Goal: Task Accomplishment & Management: Manage account settings

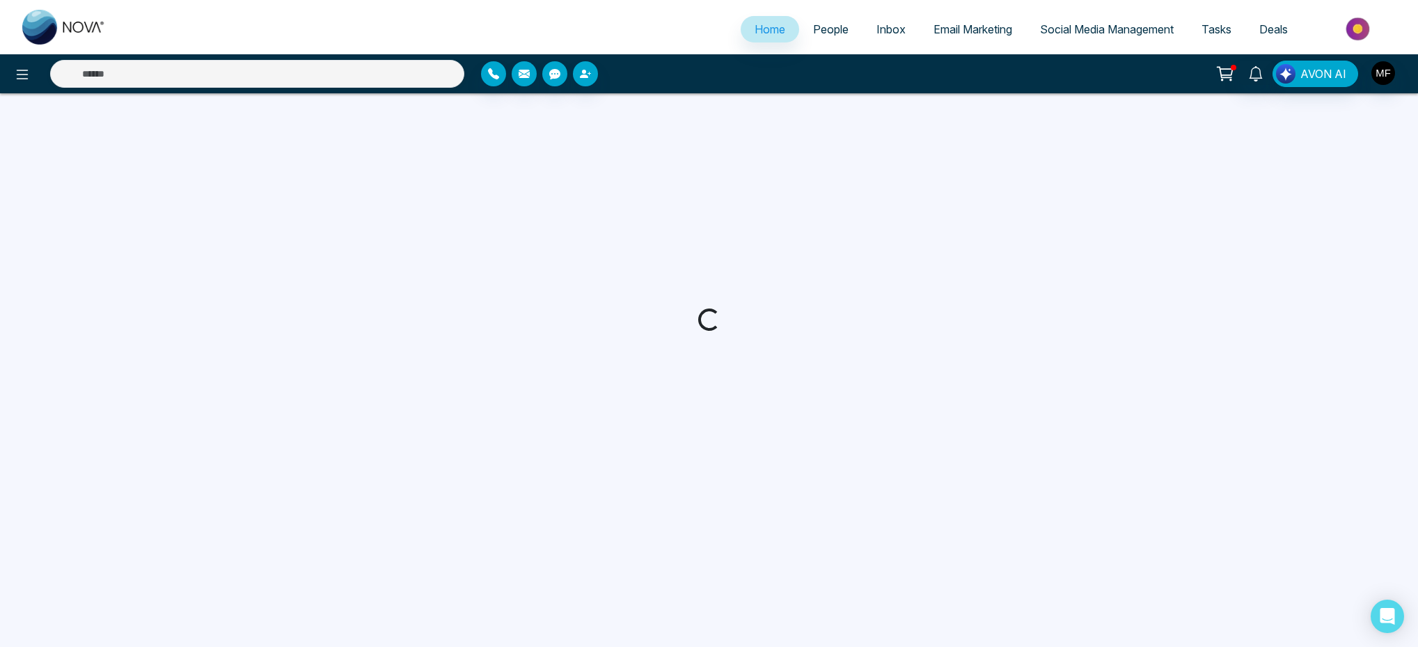
select select "*"
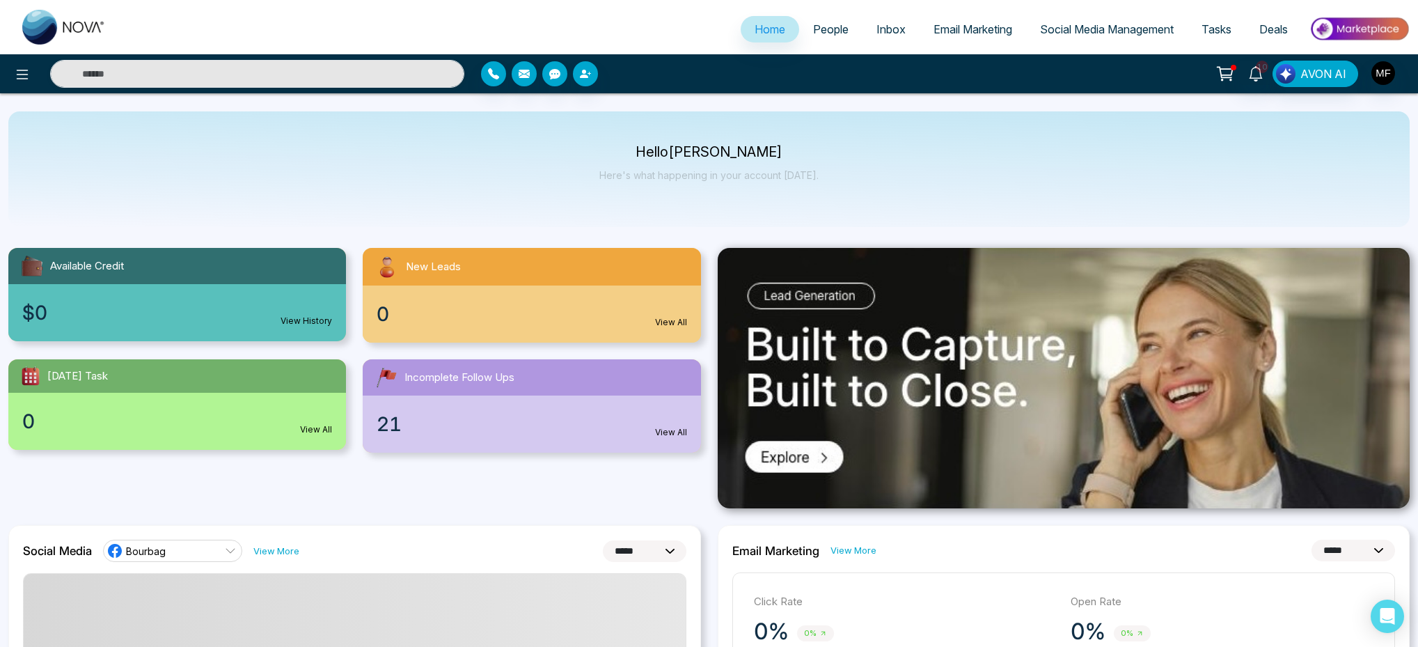
click at [707, 347] on div "Available Credit $0 View History New Leads 0 View All [DATE] Task 0 View All In…" at bounding box center [354, 341] width 709 height 221
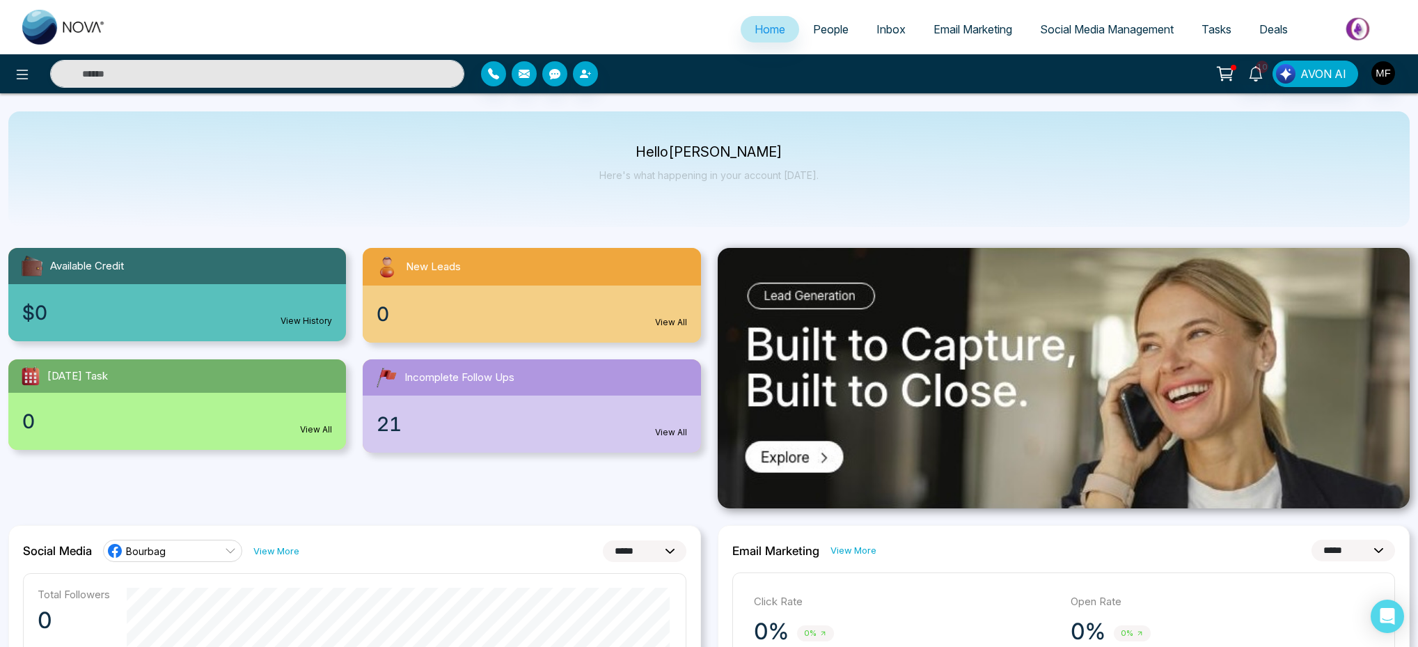
click at [1109, 31] on span "Social Media Management" at bounding box center [1107, 29] width 134 height 14
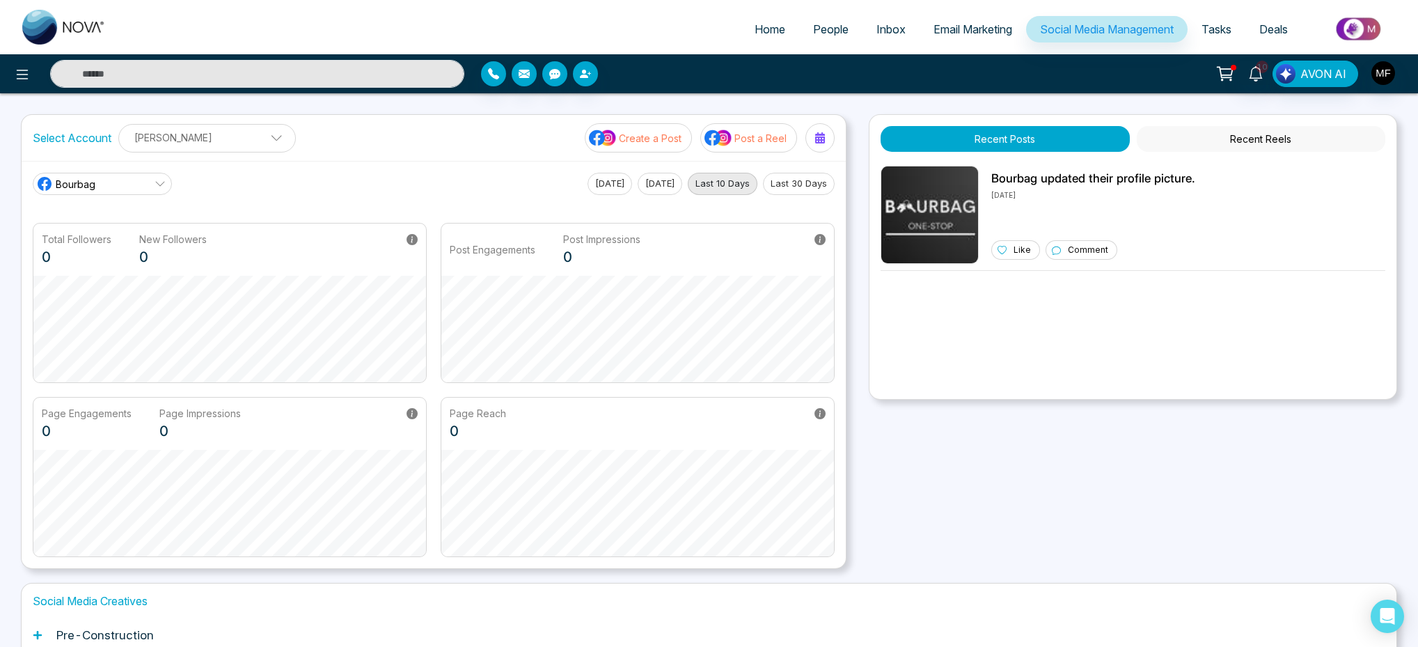
click at [148, 187] on link "Bourbag" at bounding box center [102, 184] width 139 height 22
click at [150, 219] on span "Bourbag" at bounding box center [176, 222] width 226 height 15
click at [160, 182] on icon at bounding box center [160, 183] width 11 height 11
click at [421, 152] on div "Select Account [PERSON_NAME] Add Social Accounts Create a Post Post a Reel" at bounding box center [434, 138] width 824 height 46
click at [250, 146] on p "[PERSON_NAME]" at bounding box center [206, 137] width 159 height 23
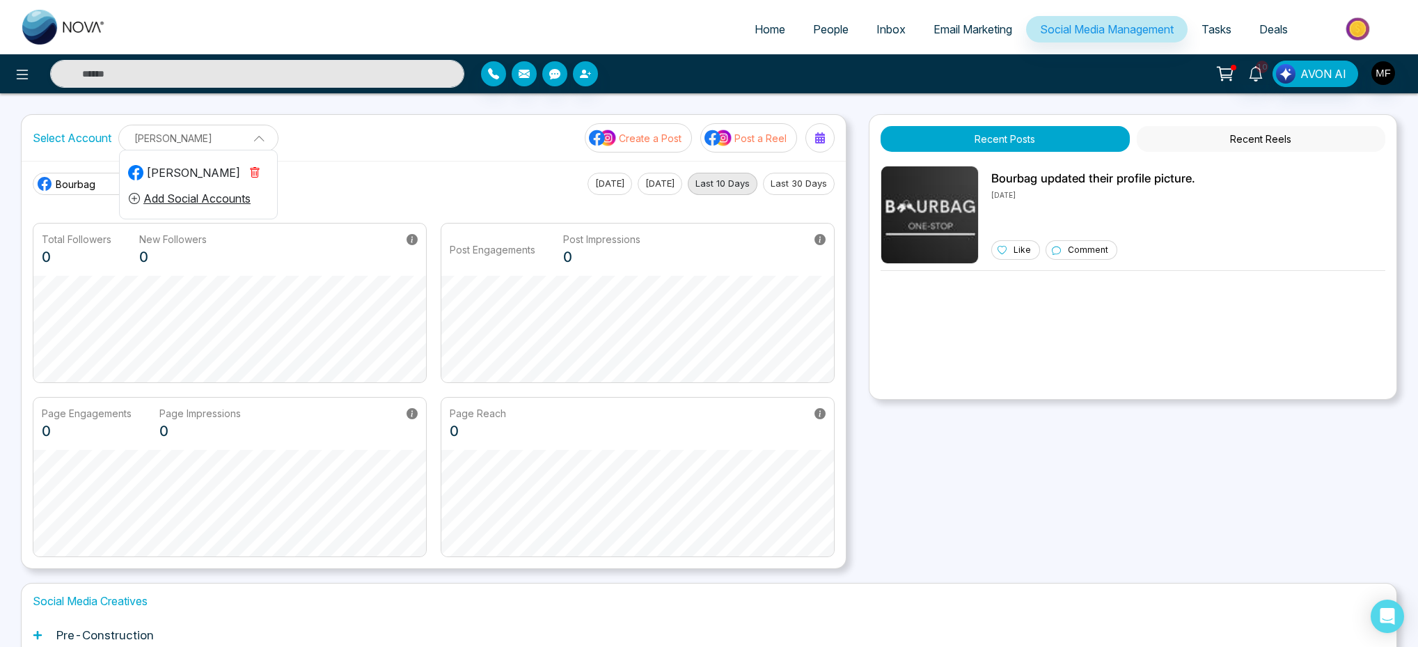
click at [253, 134] on span at bounding box center [254, 137] width 13 height 13
click at [253, 134] on p "[PERSON_NAME]" at bounding box center [206, 137] width 159 height 23
click at [190, 201] on button "Add Social Accounts" at bounding box center [189, 198] width 123 height 18
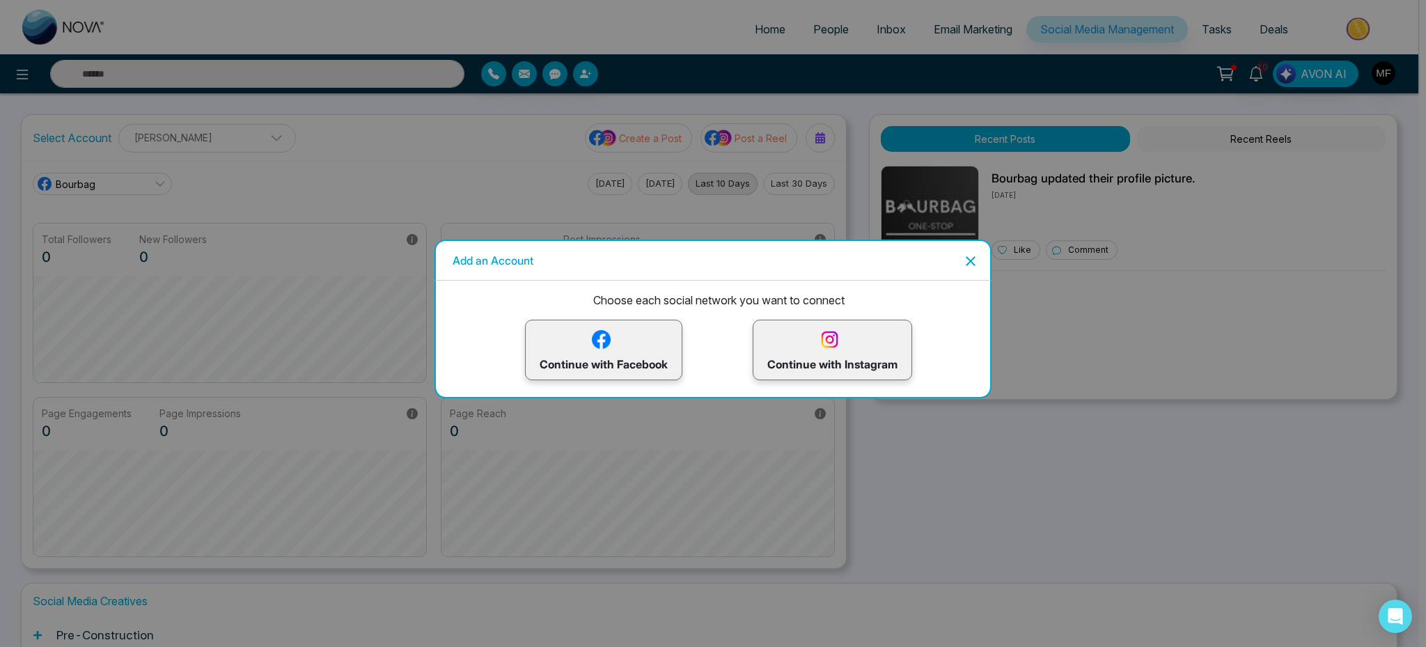
click at [638, 367] on p "Continue with Facebook" at bounding box center [604, 349] width 128 height 45
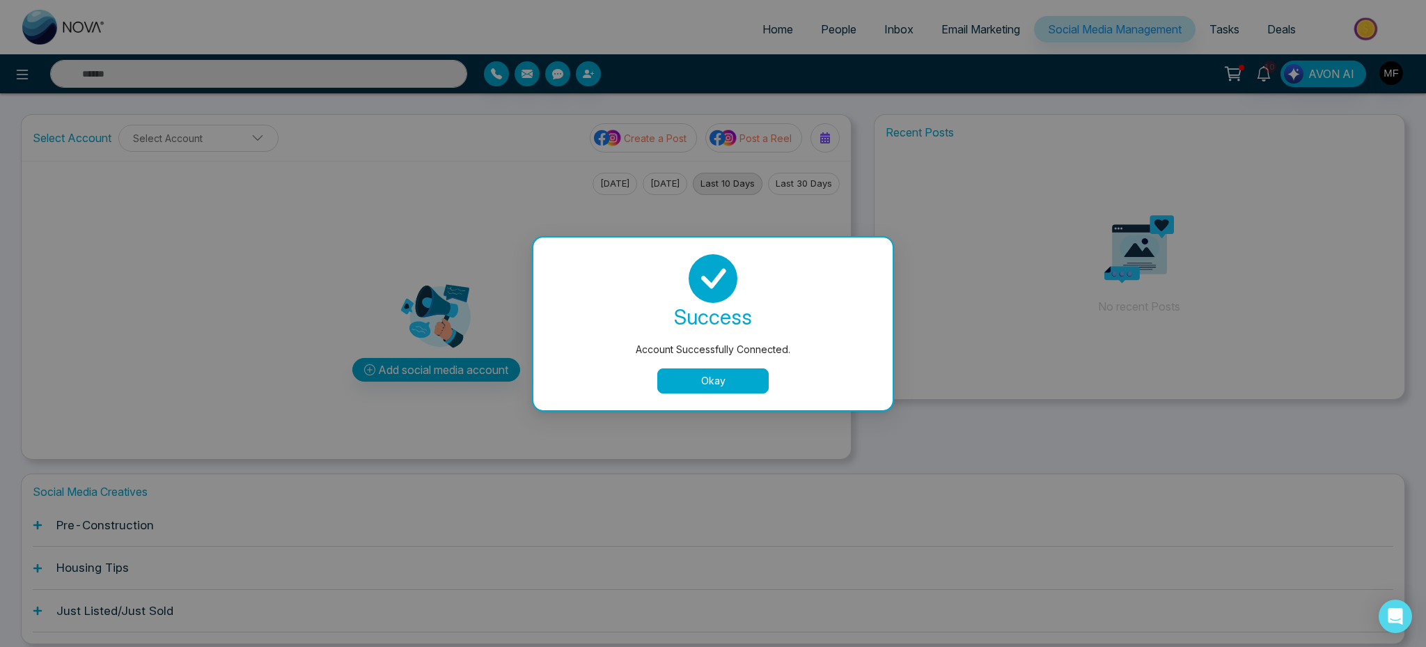
click at [732, 390] on button "Okay" at bounding box center [712, 380] width 111 height 25
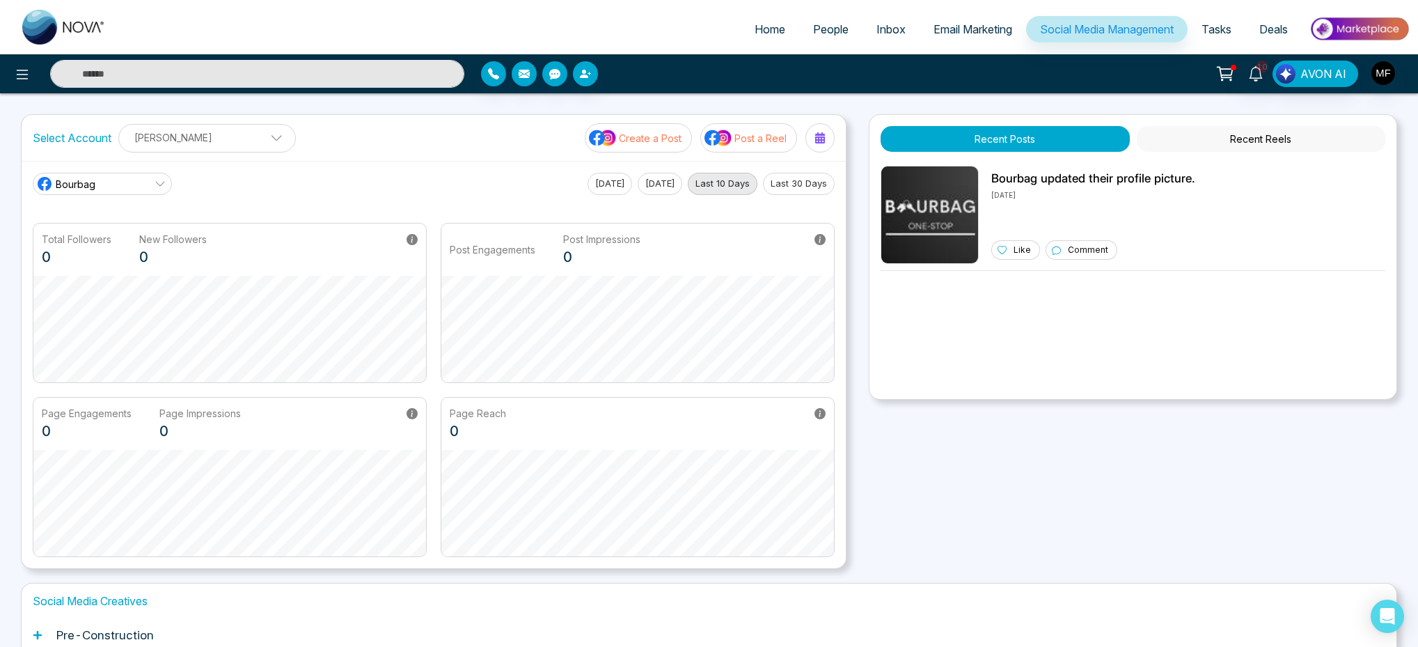
click at [189, 143] on p "[PERSON_NAME]" at bounding box center [206, 137] width 159 height 23
click at [182, 204] on div "Gta Rental Listings" at bounding box center [183, 200] width 111 height 17
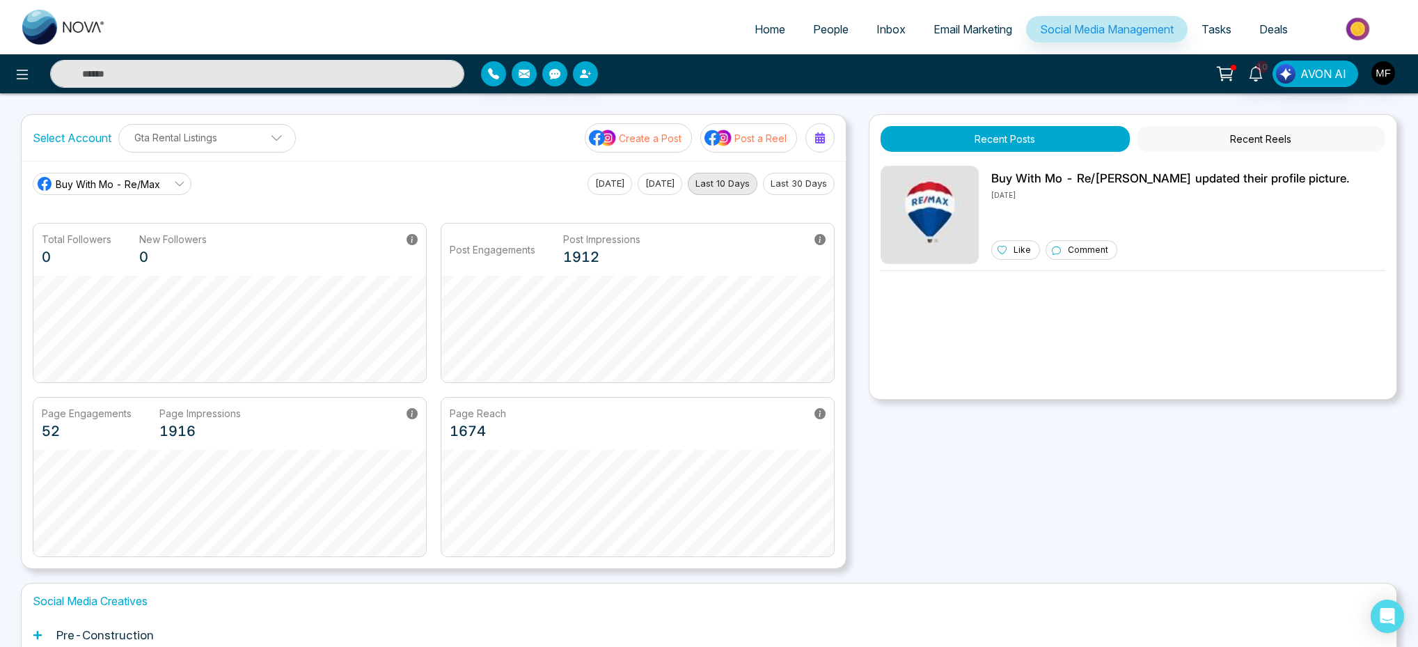
click at [243, 140] on p "Gta Rental Listings" at bounding box center [206, 137] width 159 height 23
click at [358, 171] on div "Buy With Mo - Re/Max [DATE] [DATE] Last 10 Days Last 30 Days Total Followers 0 …" at bounding box center [434, 364] width 824 height 407
click at [262, 155] on div "Select Account Gta Rental Listings Marou Marwen Gta Rental Listings Add Social …" at bounding box center [434, 138] width 824 height 46
click at [267, 148] on p "Gta Rental Listings" at bounding box center [206, 137] width 159 height 23
click at [258, 174] on icon "button" at bounding box center [254, 172] width 11 height 11
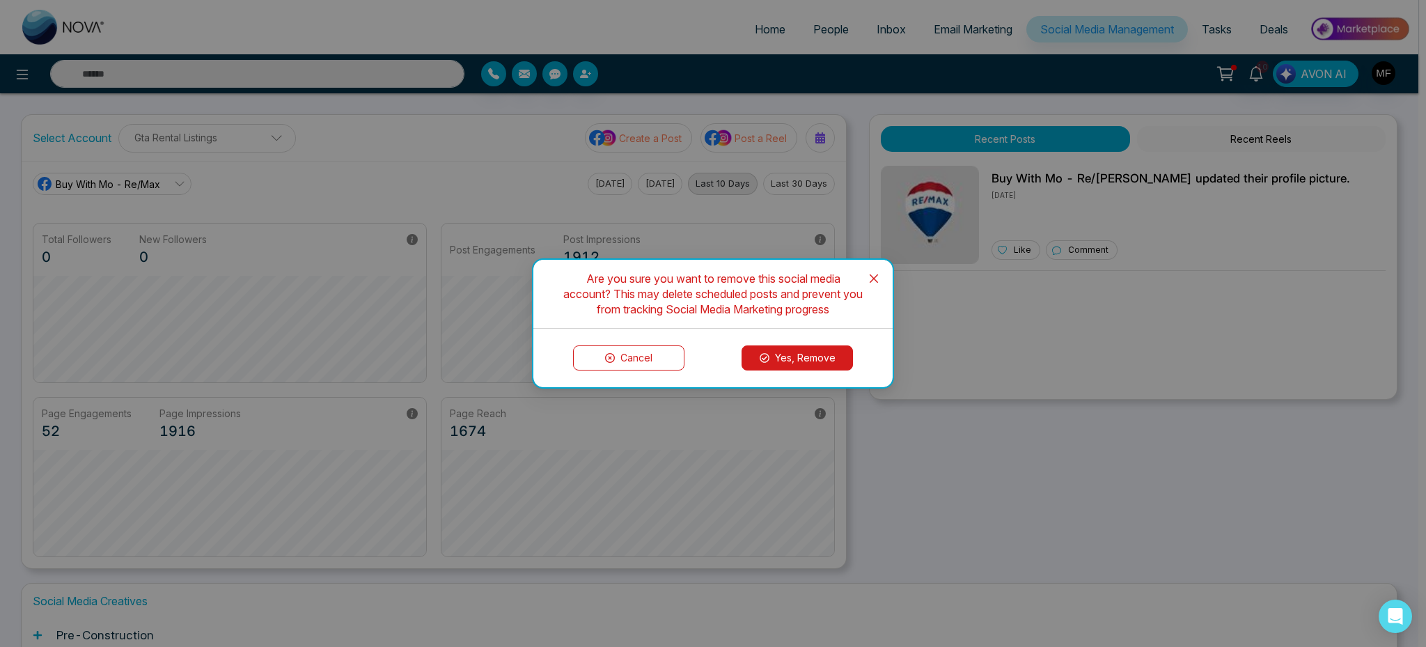
click at [772, 359] on button "Yes, Remove" at bounding box center [796, 357] width 111 height 25
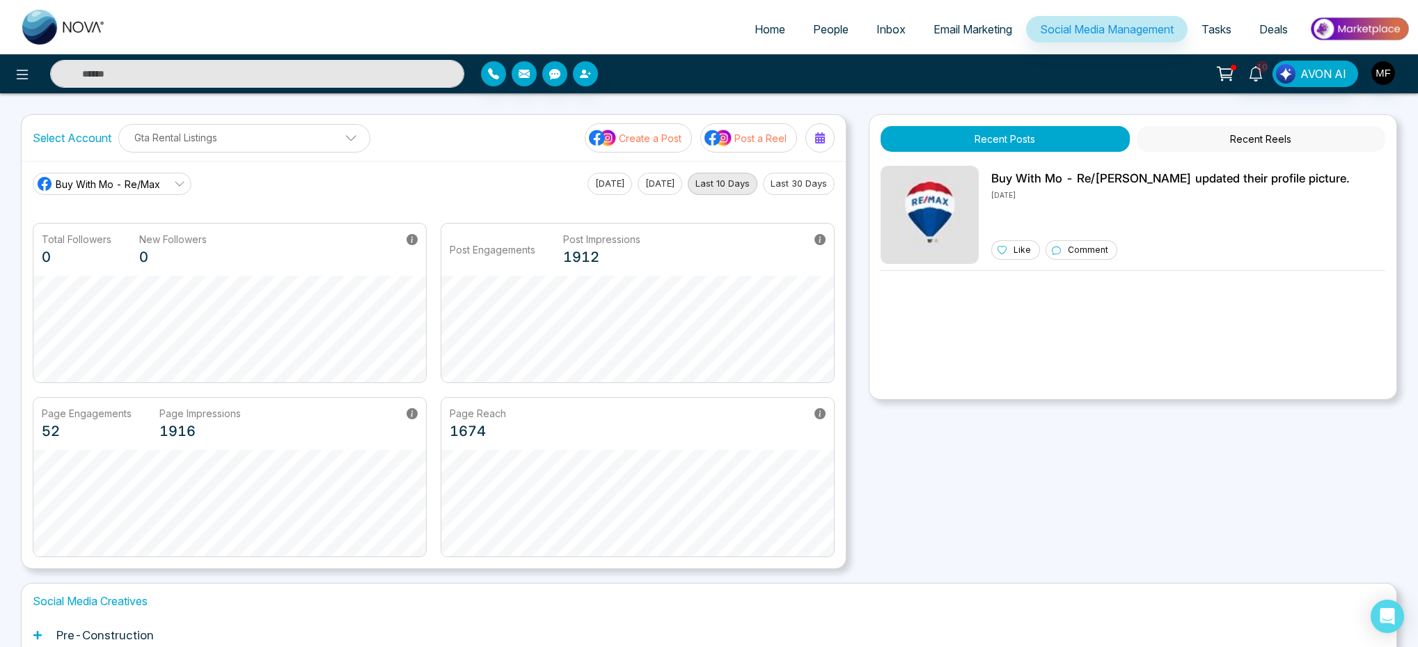
click at [342, 126] on p "Gta Rental Listings" at bounding box center [244, 137] width 234 height 23
click at [340, 145] on p "Gta Rental Listings" at bounding box center [244, 137] width 234 height 23
click at [361, 146] on p "Gta Rental Listings" at bounding box center [244, 137] width 234 height 23
click at [423, 175] on div "Buy With Mo - Re/Max [DATE] [DATE] Last 10 Days Last 30 Days" at bounding box center [434, 184] width 802 height 22
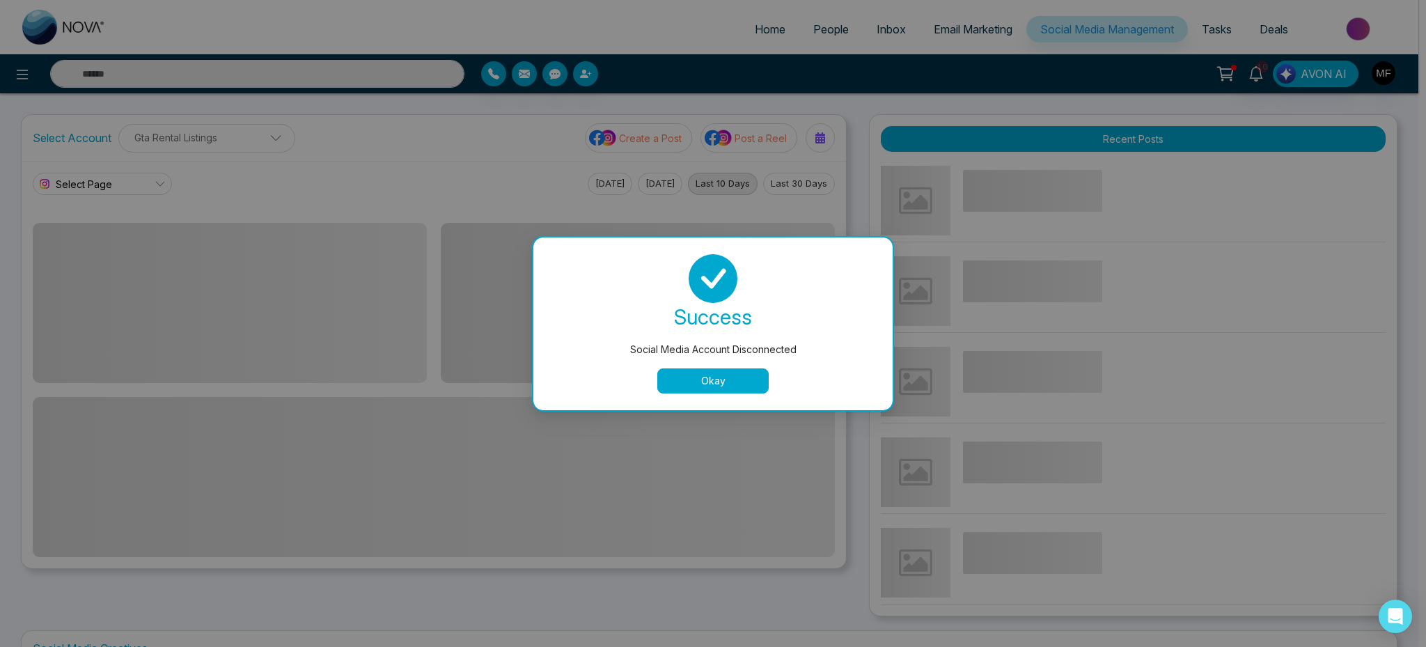
click at [678, 386] on button "Okay" at bounding box center [712, 380] width 111 height 25
